Goal: Information Seeking & Learning: Find specific fact

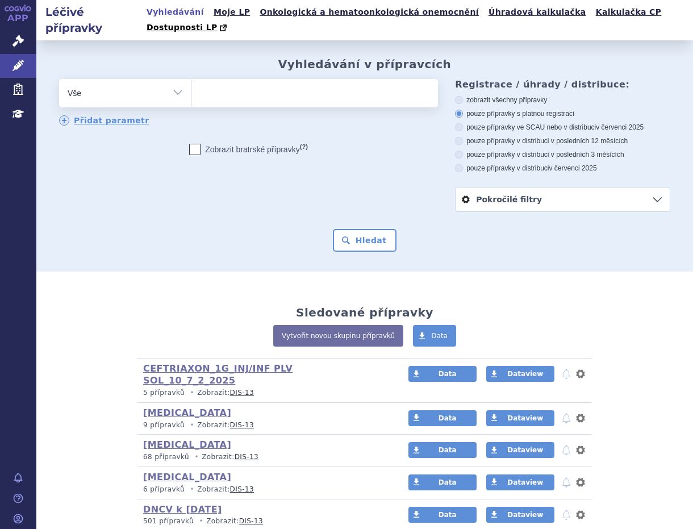
click at [210, 79] on ul at bounding box center [313, 91] width 242 height 24
click at [192, 78] on select at bounding box center [191, 92] width 1 height 28
paste input "0242252"
type input "0242252"
select select "0242252"
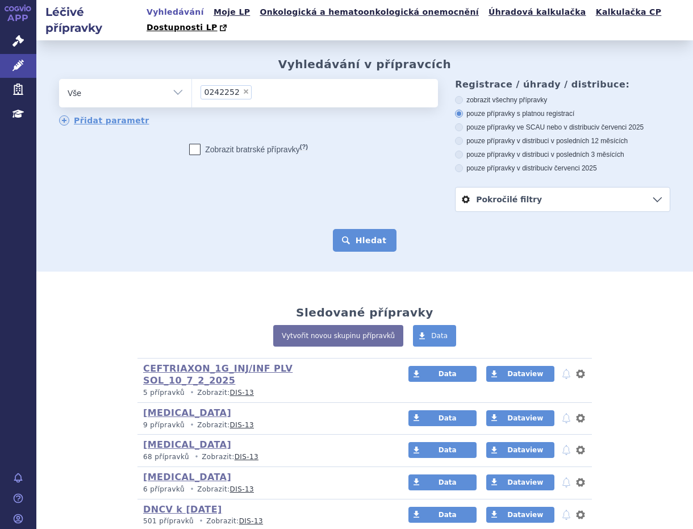
click at [369, 229] on button "Hledat" at bounding box center [365, 240] width 64 height 23
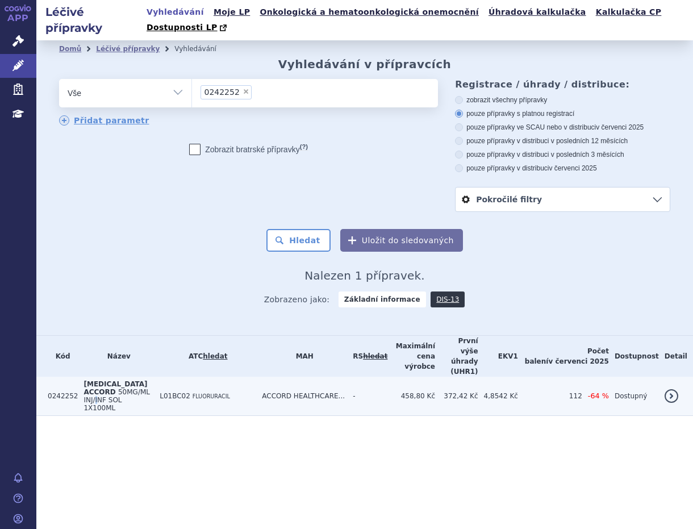
click at [125, 388] on span "50MG/ML INJ/INF SOL 1X100ML" at bounding box center [116, 400] width 66 height 24
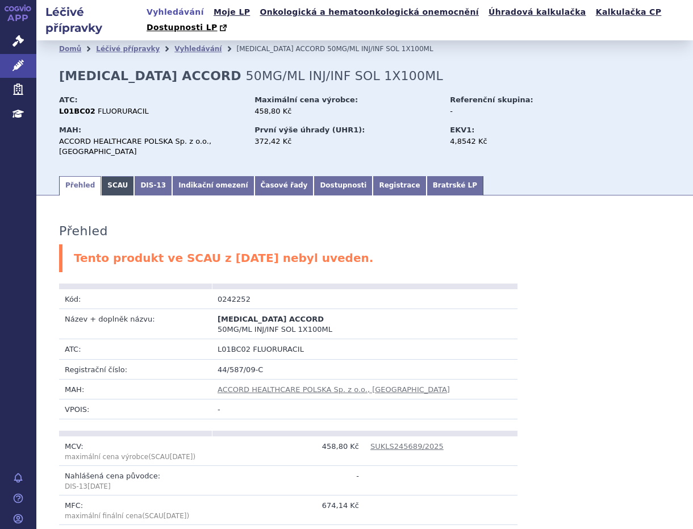
click at [112, 176] on link "SCAU" at bounding box center [117, 185] width 33 height 19
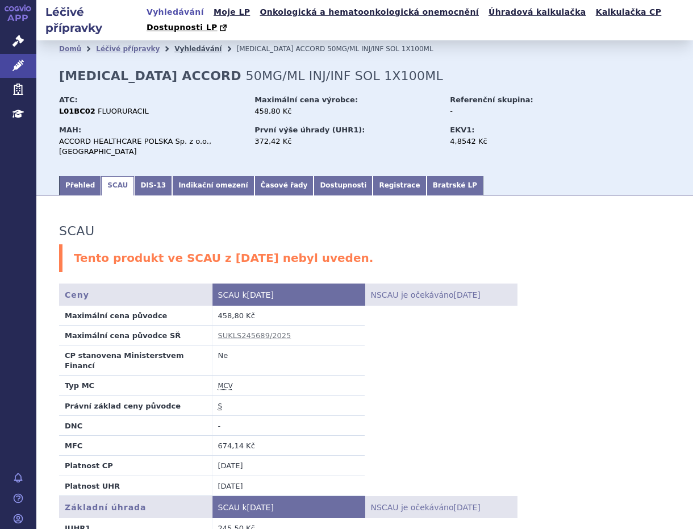
click at [183, 45] on link "Vyhledávání" at bounding box center [197, 49] width 47 height 8
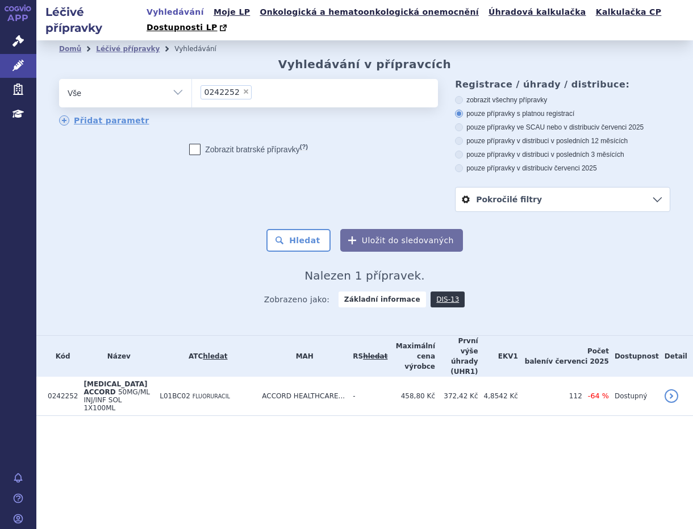
click at [255, 85] on input "0242252 × 0242252" at bounding box center [258, 92] width 6 height 14
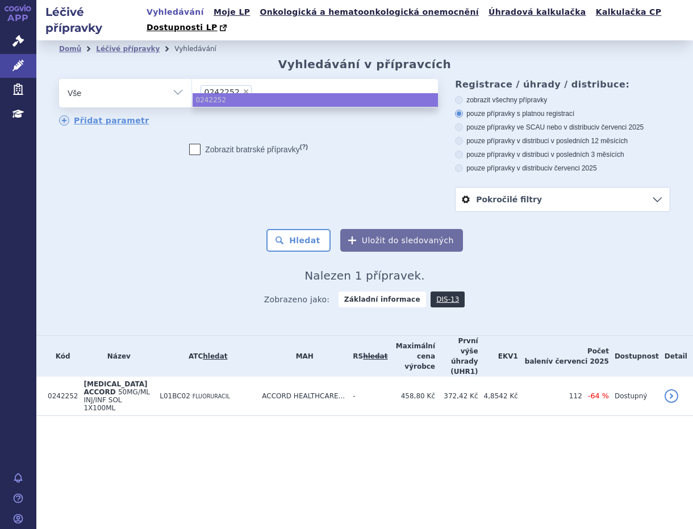
paste input "0242251"
type input "0242251"
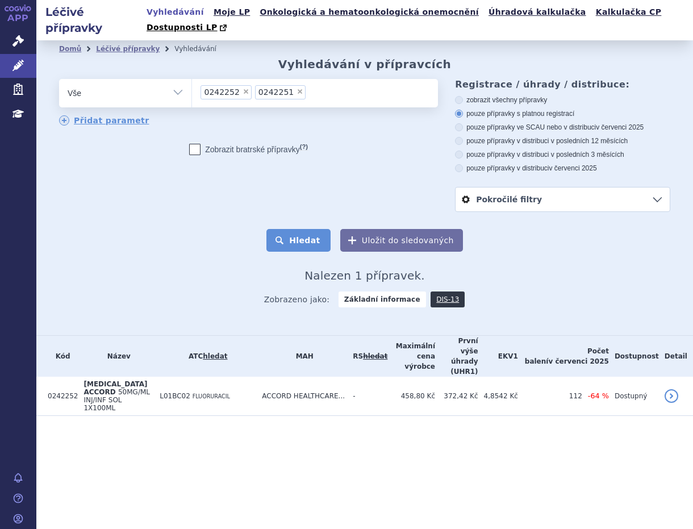
click at [310, 229] on button "Hledat" at bounding box center [298, 240] width 64 height 23
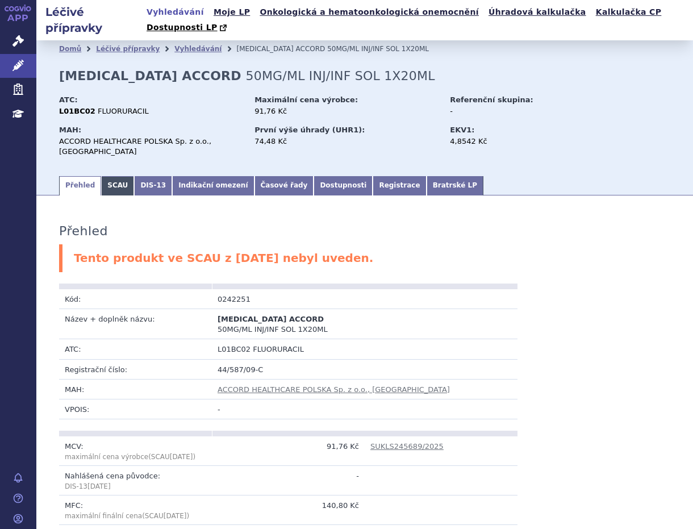
click at [109, 176] on link "SCAU" at bounding box center [117, 185] width 33 height 19
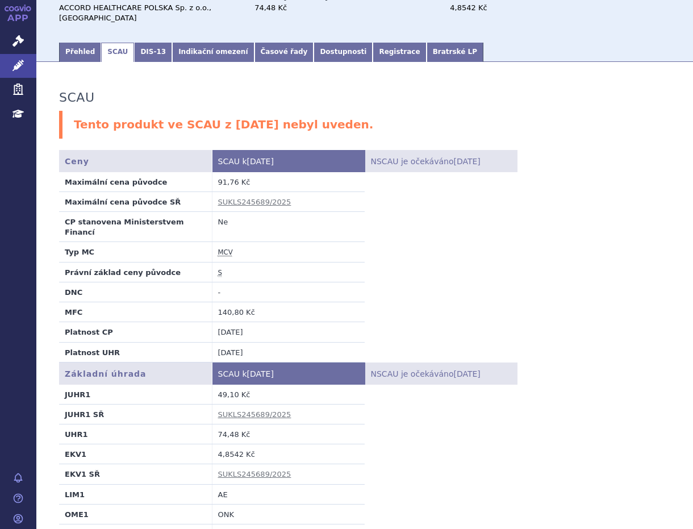
scroll to position [189, 0]
